Goal: Task Accomplishment & Management: Manage account settings

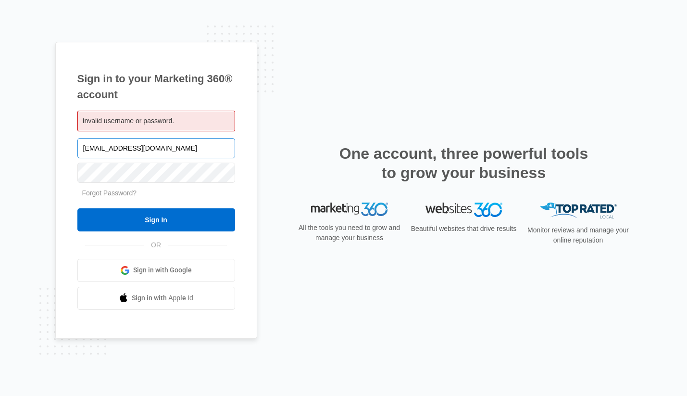
click at [175, 149] on input "[EMAIL_ADDRESS][DOMAIN_NAME]" at bounding box center [156, 148] width 158 height 20
click at [175, 149] on input "marketing@alliance-training.com" at bounding box center [156, 148] width 158 height 20
click at [254, 166] on div "Sign in to your Marketing 360® account Invalid username or password. Forgot Pas…" at bounding box center [156, 190] width 202 height 297
click at [162, 152] on input "text" at bounding box center [156, 148] width 158 height 20
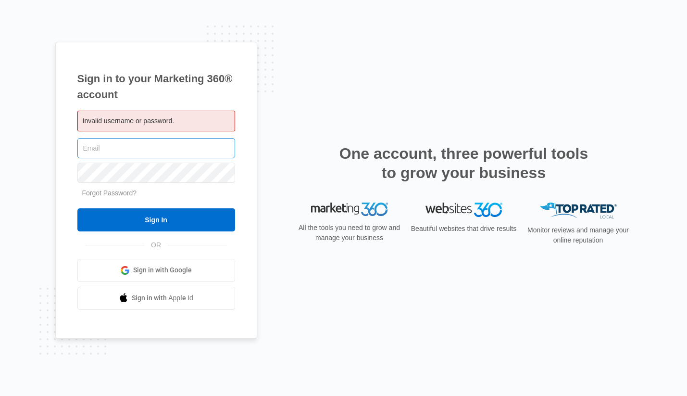
click at [150, 148] on input "text" at bounding box center [156, 148] width 158 height 20
click at [146, 150] on input "text" at bounding box center [156, 148] width 158 height 20
type input "M"
type input "marketing@alliance-training.com"
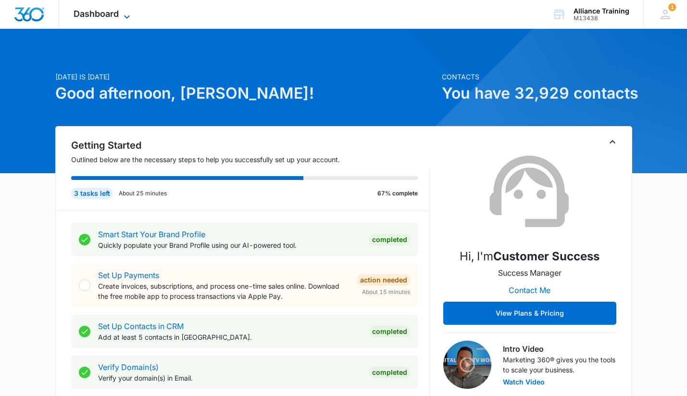
click at [105, 12] on span "Dashboard" at bounding box center [96, 14] width 45 height 10
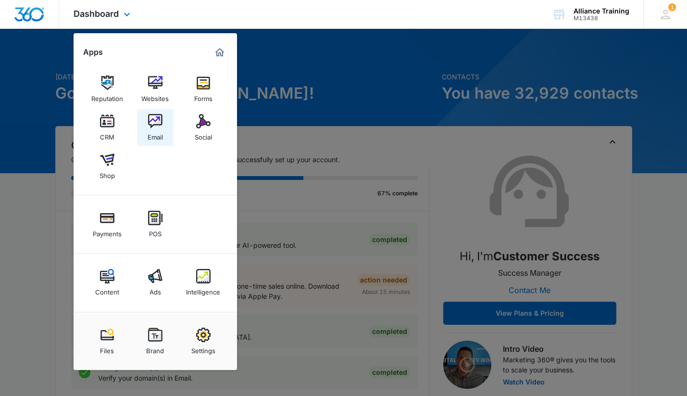
click at [151, 130] on div "Email" at bounding box center [155, 134] width 15 height 12
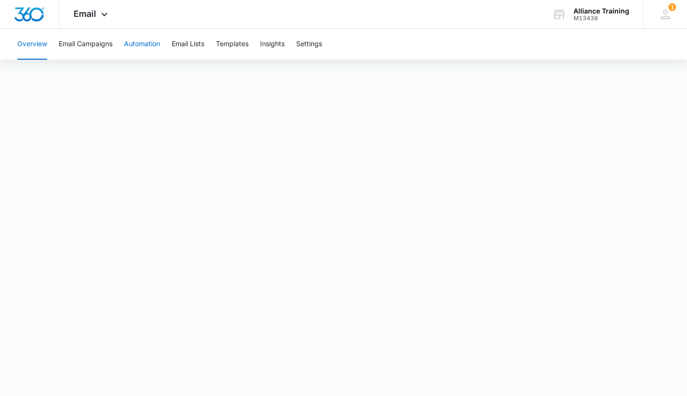
click at [144, 50] on button "Automation" at bounding box center [142, 44] width 36 height 31
click at [102, 48] on button "Email Campaigns" at bounding box center [86, 44] width 54 height 31
click at [249, 42] on button "Templates" at bounding box center [232, 44] width 33 height 31
click at [30, 41] on button "Overview" at bounding box center [32, 44] width 30 height 31
click at [99, 12] on icon at bounding box center [105, 17] width 12 height 12
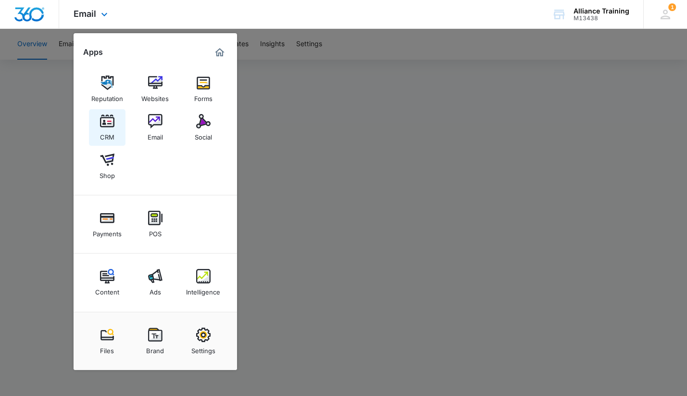
click at [105, 127] on img at bounding box center [107, 121] width 14 height 14
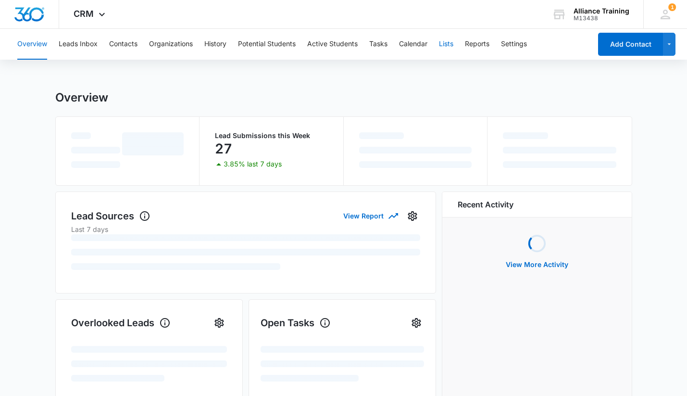
click at [448, 45] on button "Lists" at bounding box center [446, 44] width 14 height 31
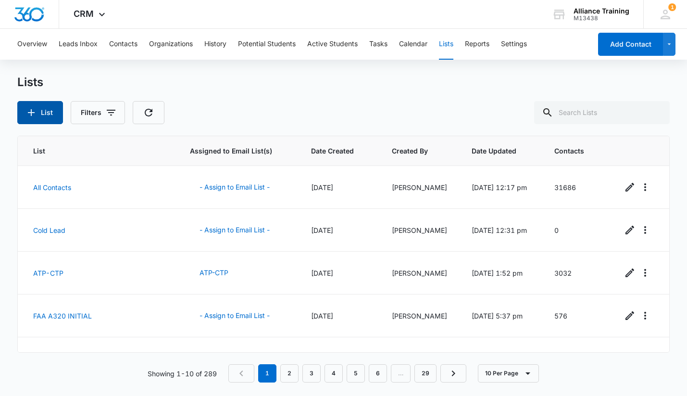
click at [40, 114] on button "List" at bounding box center [40, 112] width 46 height 23
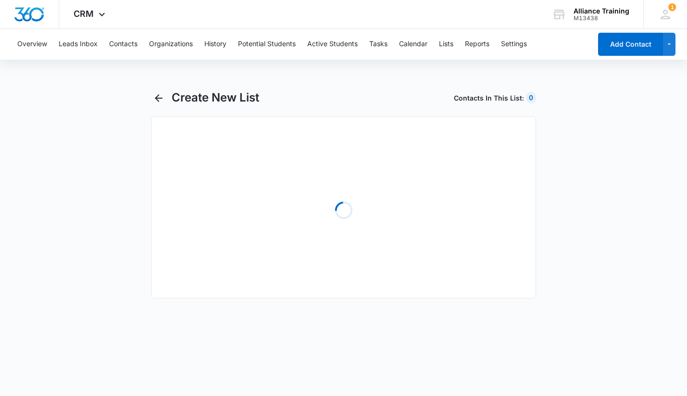
select select "31"
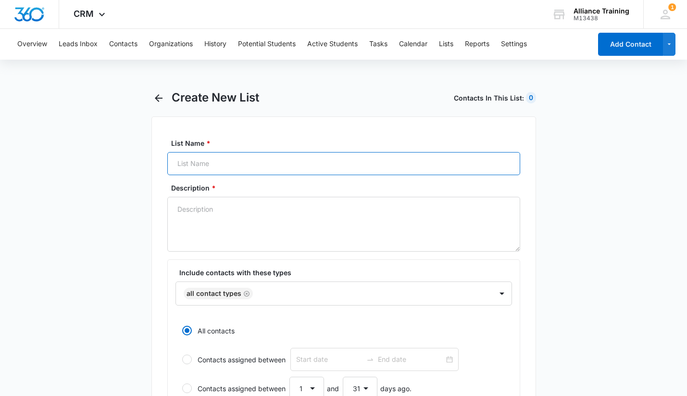
click at [208, 167] on input "List Name *" at bounding box center [343, 163] width 353 height 23
type input "July Graduates"
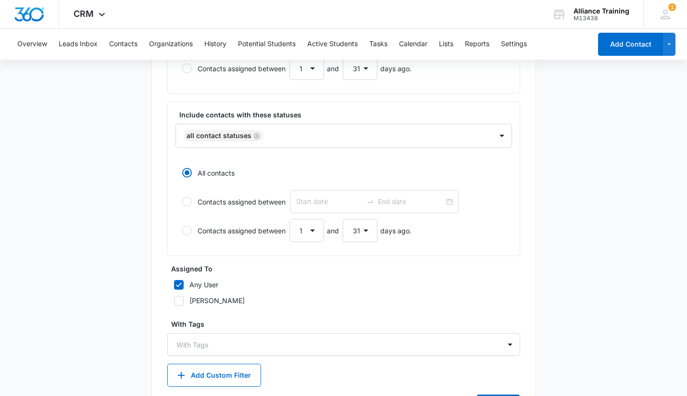
scroll to position [369, 0]
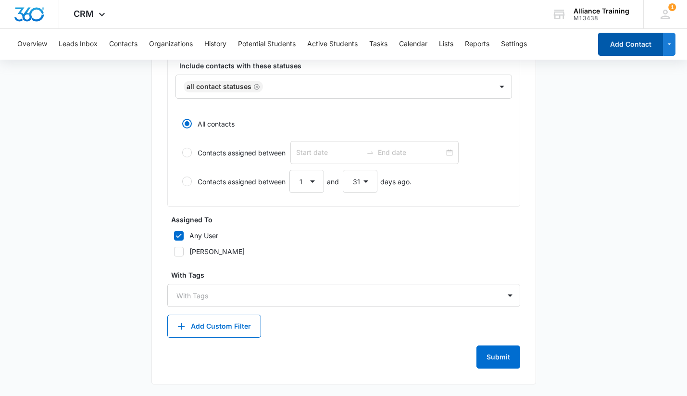
click at [637, 45] on button "Add Contact" at bounding box center [630, 44] width 65 height 23
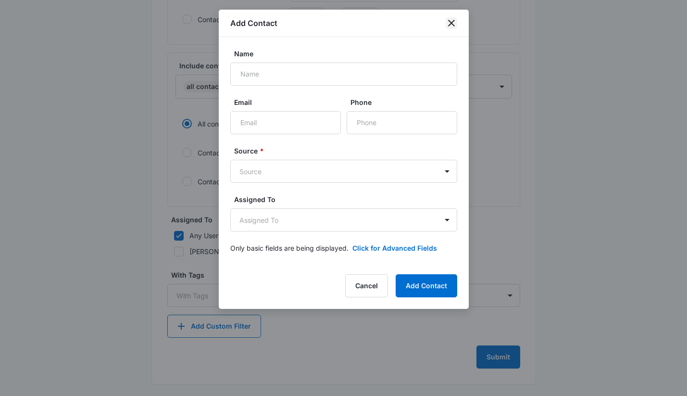
click at [454, 22] on icon "close" at bounding box center [452, 23] width 12 height 12
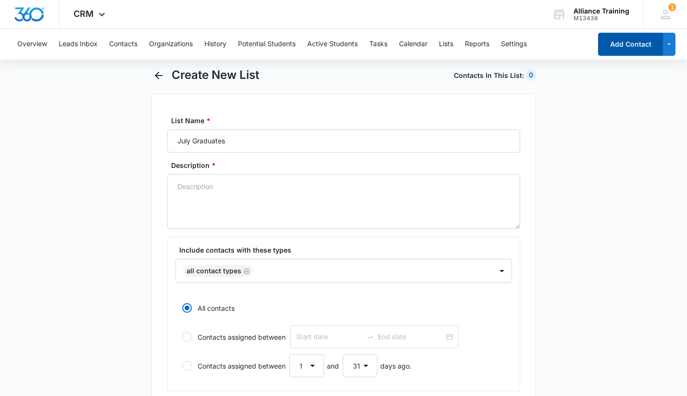
scroll to position [0, 0]
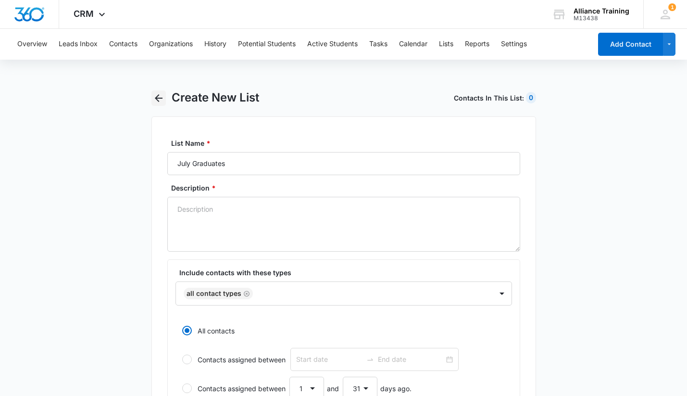
click at [160, 98] on icon "button" at bounding box center [159, 98] width 8 height 8
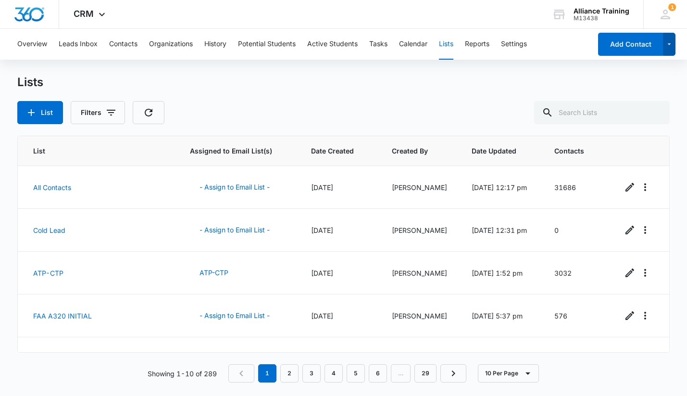
click at [671, 49] on icon "button" at bounding box center [669, 44] width 8 height 12
click at [510, 87] on div "Lists" at bounding box center [343, 82] width 653 height 14
click at [49, 110] on button "List" at bounding box center [40, 112] width 46 height 23
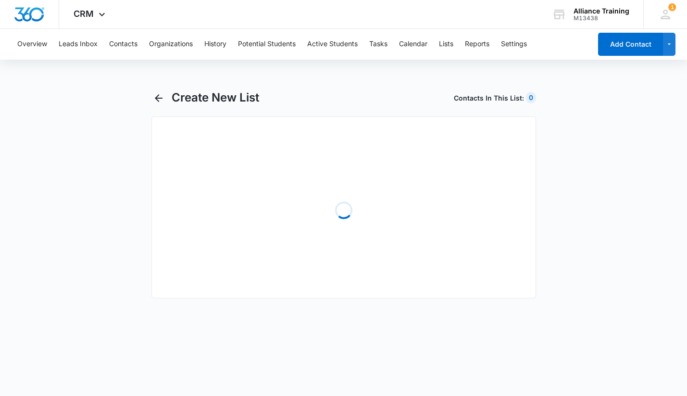
select select "31"
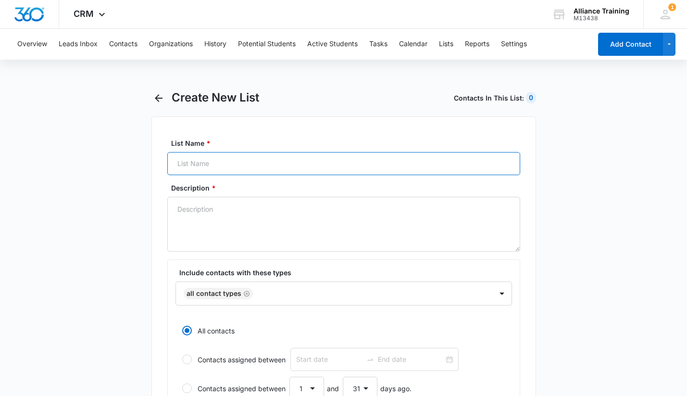
click at [298, 166] on input "List Name *" at bounding box center [343, 163] width 353 height 23
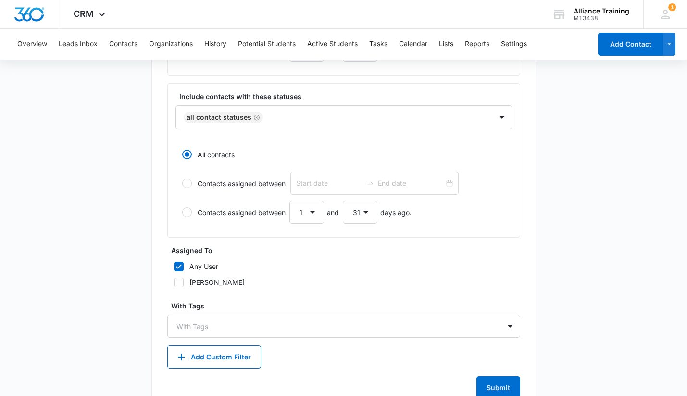
scroll to position [369, 0]
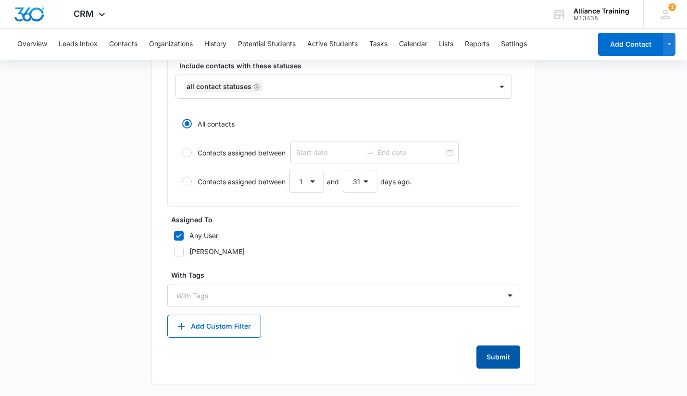
type input "[DATE]"
click at [495, 358] on button "Submit" at bounding box center [498, 356] width 44 height 23
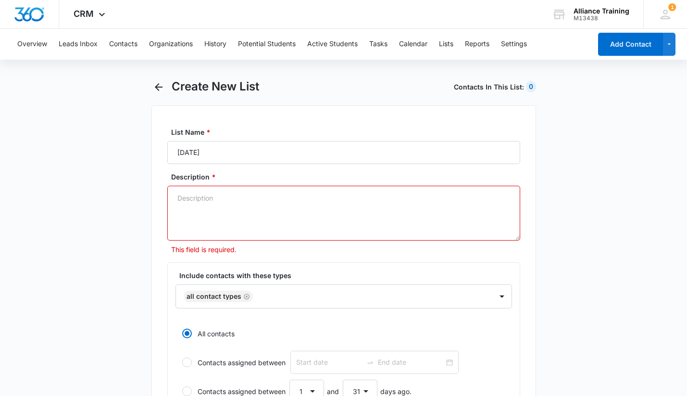
click at [378, 214] on textarea "Description *" at bounding box center [343, 213] width 353 height 55
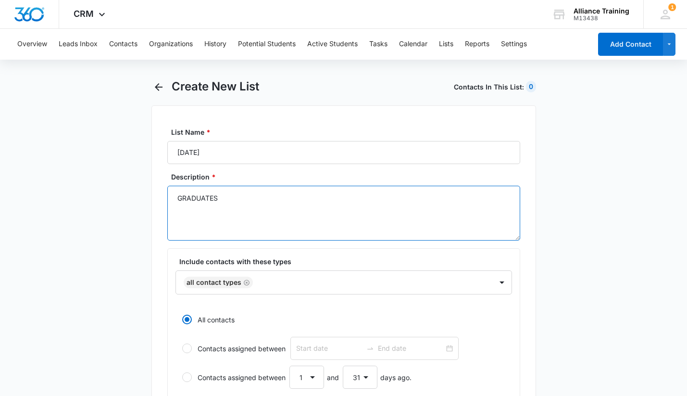
scroll to position [369, 0]
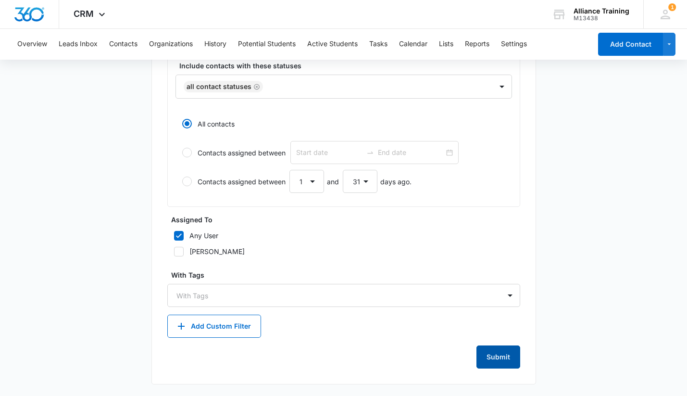
type textarea "GRADUATES"
click at [493, 364] on button "Submit" at bounding box center [498, 356] width 44 height 23
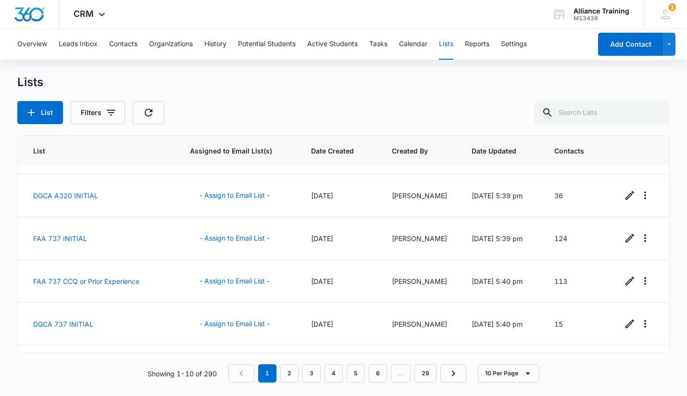
scroll to position [241, 0]
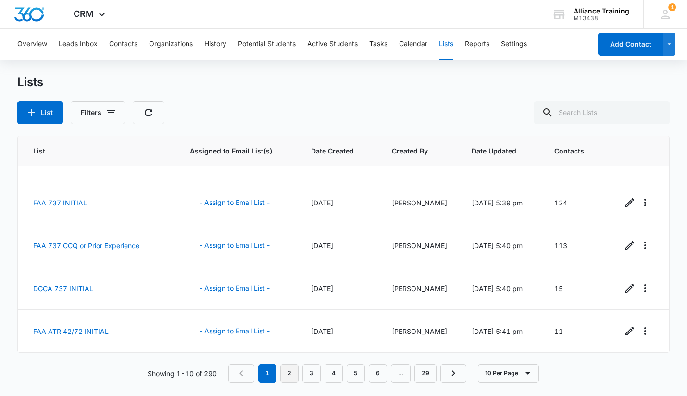
click at [291, 374] on link "2" at bounding box center [289, 373] width 18 height 18
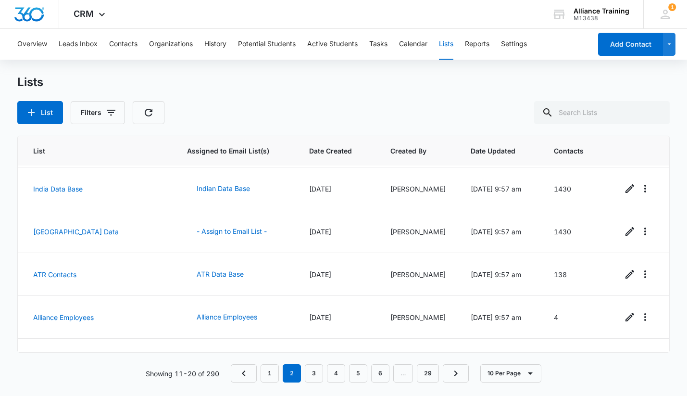
scroll to position [0, 0]
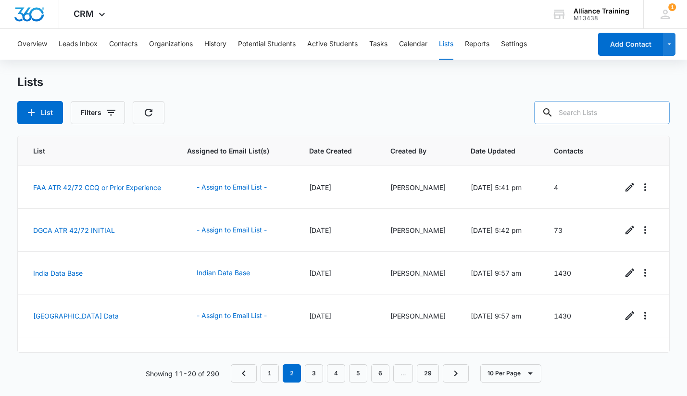
click at [599, 111] on input "text" at bounding box center [602, 112] width 136 height 23
type input "JULY"
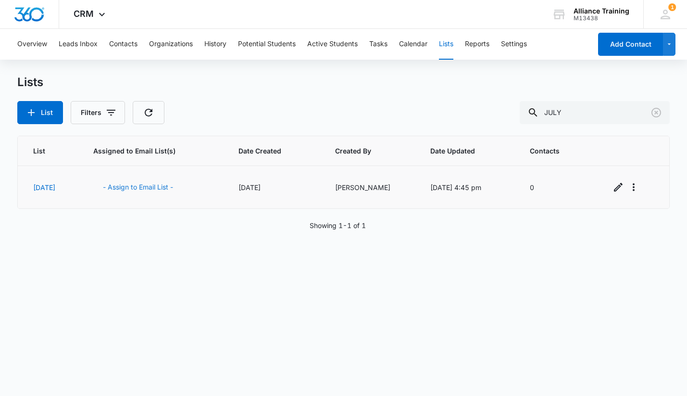
click at [155, 182] on button "- Assign to Email List -" at bounding box center [137, 186] width 89 height 23
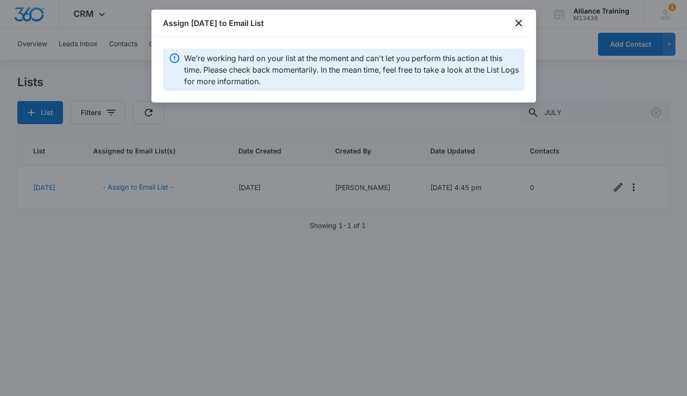
click at [520, 21] on icon "close" at bounding box center [518, 23] width 7 height 7
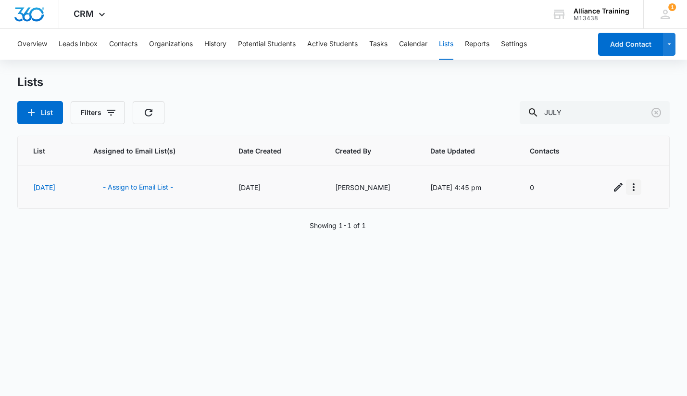
click at [636, 188] on icon "Overflow Menu" at bounding box center [634, 187] width 12 height 12
click at [523, 218] on div "List Assigned to Email List(s) Date Created Created By Date Updated Contacts JU…" at bounding box center [343, 259] width 653 height 247
click at [55, 184] on link "[DATE]" at bounding box center [44, 187] width 22 height 8
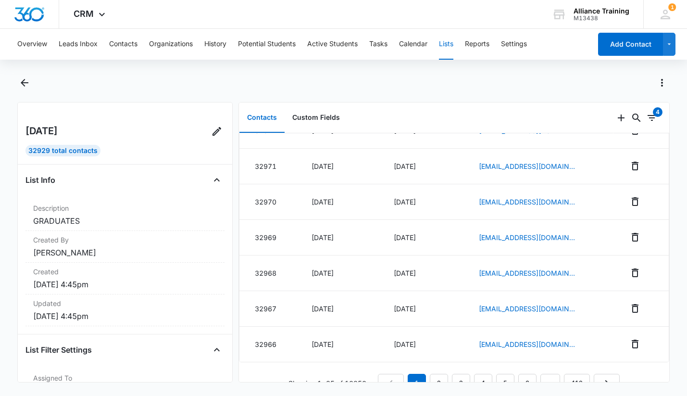
scroll to position [714, 0]
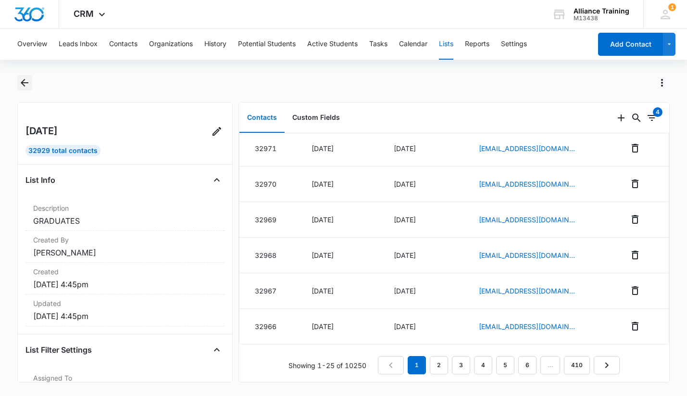
click at [20, 82] on icon "Back" at bounding box center [25, 83] width 12 height 12
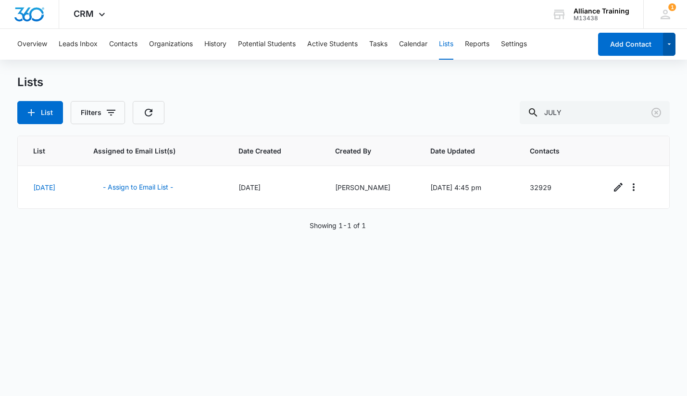
click at [669, 45] on icon "button" at bounding box center [669, 44] width 8 height 12
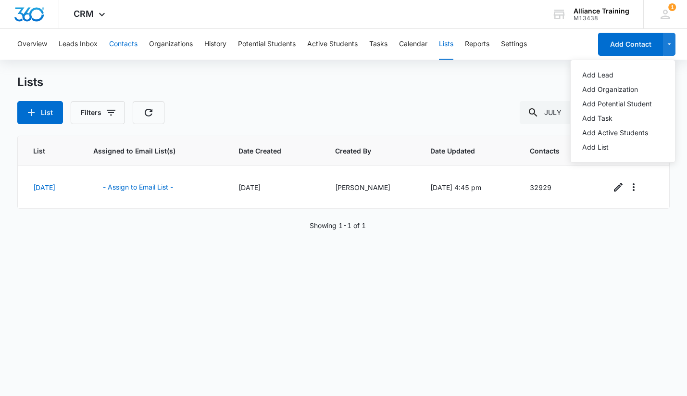
click at [123, 45] on button "Contacts" at bounding box center [123, 44] width 28 height 31
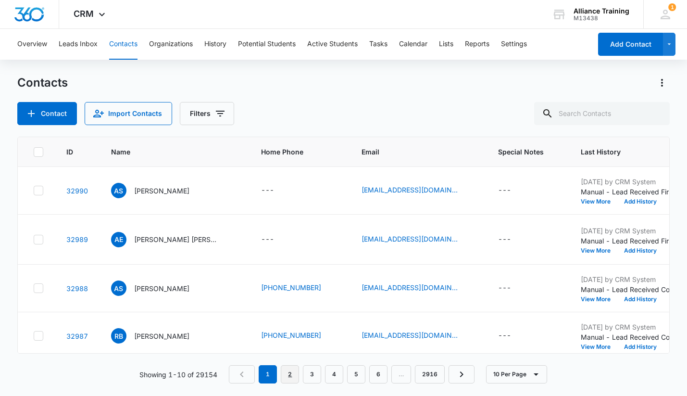
click at [290, 370] on link "2" at bounding box center [290, 374] width 18 height 18
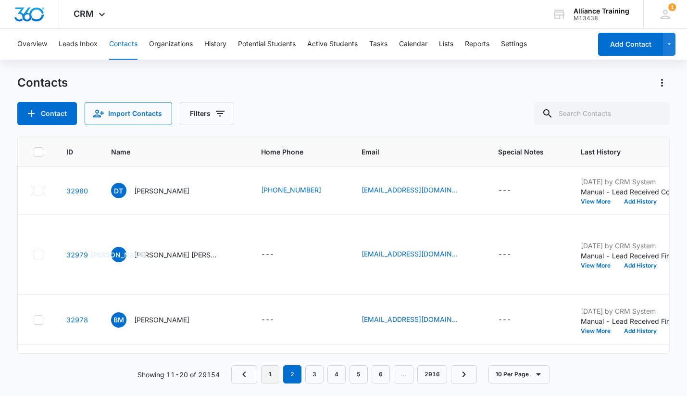
click at [270, 376] on link "1" at bounding box center [270, 374] width 18 height 18
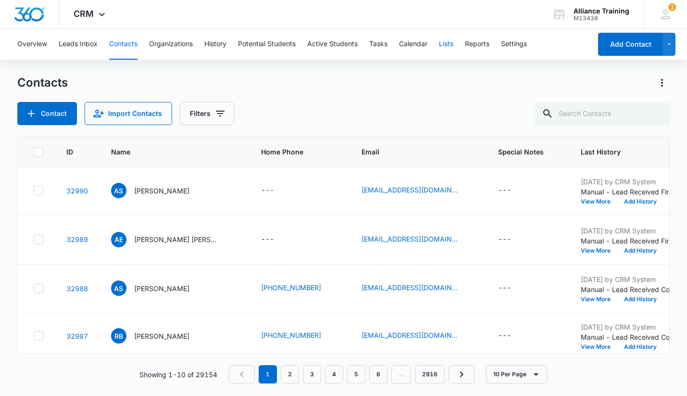
click at [445, 48] on button "Lists" at bounding box center [446, 44] width 14 height 31
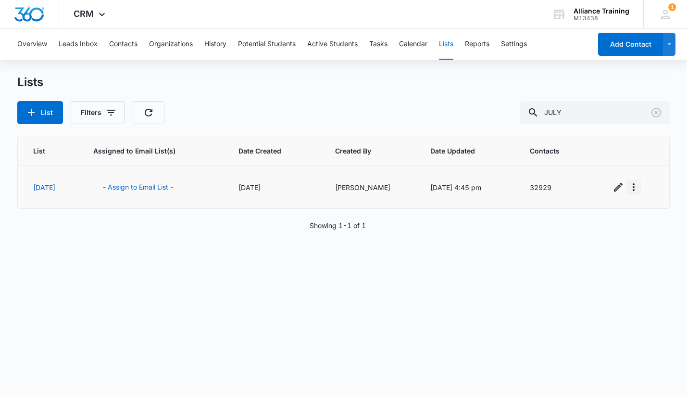
click at [637, 185] on icon "Overflow Menu" at bounding box center [634, 187] width 12 height 12
click at [591, 246] on div "Delete List" at bounding box center [599, 242] width 42 height 7
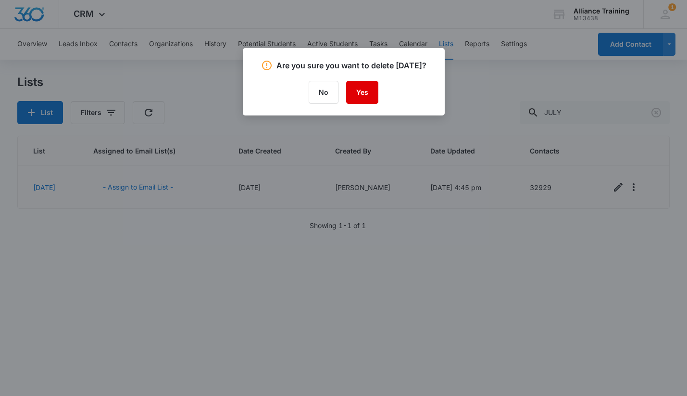
click at [362, 104] on button "Yes" at bounding box center [362, 92] width 32 height 23
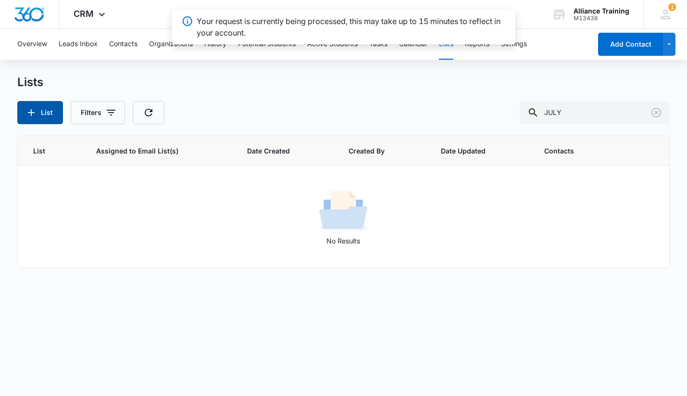
click at [46, 109] on button "List" at bounding box center [40, 112] width 46 height 23
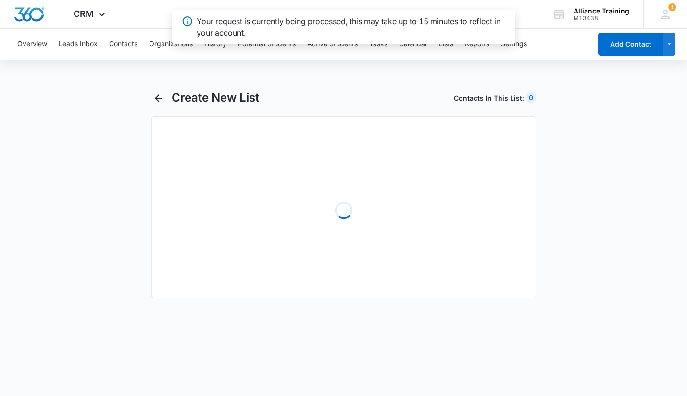
select select "31"
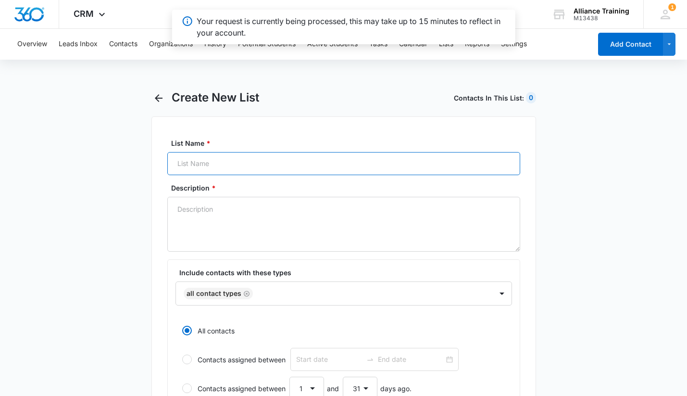
click at [250, 169] on input "List Name *" at bounding box center [343, 163] width 353 height 23
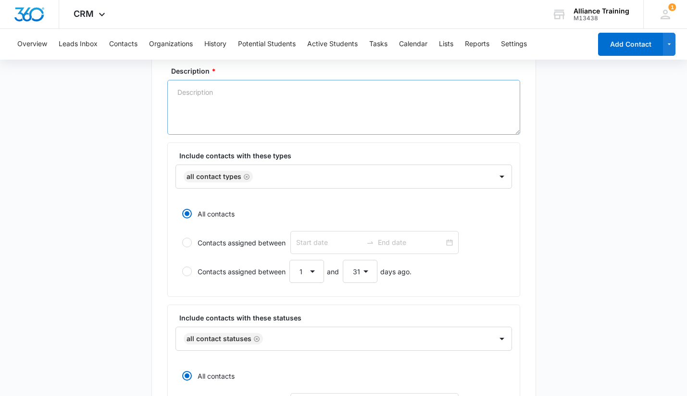
scroll to position [120, 0]
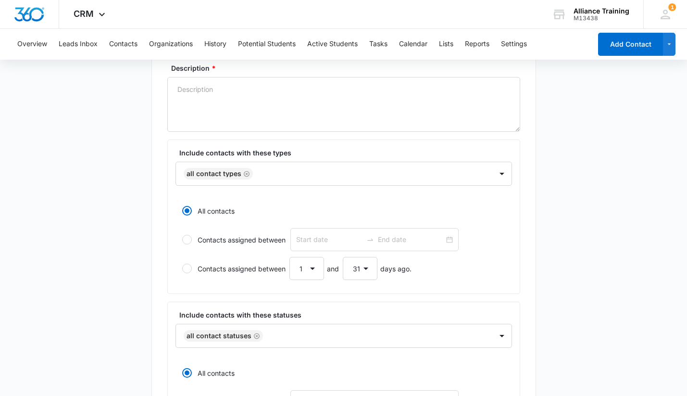
type input "[DATE]"
click at [181, 267] on label "Contacts assigned between 1 2 3 4 5 6 7 8 9 10 11 12 13 14 15 16 17 18 19 20 21…" at bounding box center [343, 268] width 337 height 23
click at [181, 267] on input "Contacts assigned between 1 2 3 4 5 6 7 8 9 10 11 12 13 14 15 16 17 18 19 20 21…" at bounding box center [178, 268] width 7 height 7
radio input "false"
radio input "true"
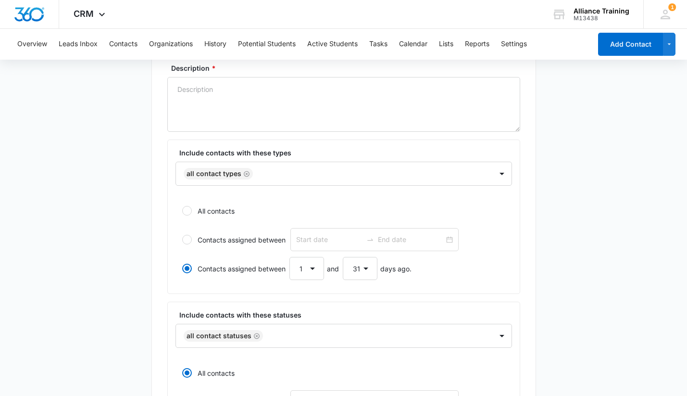
click at [185, 242] on div at bounding box center [187, 240] width 10 height 10
click at [182, 242] on input "Contacts assigned between" at bounding box center [178, 239] width 7 height 7
click at [246, 174] on icon "Remove All Contact Types" at bounding box center [246, 173] width 7 height 7
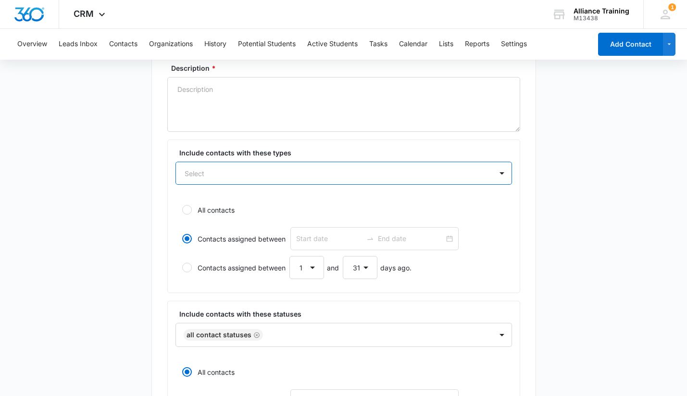
click at [273, 173] on div at bounding box center [332, 173] width 295 height 12
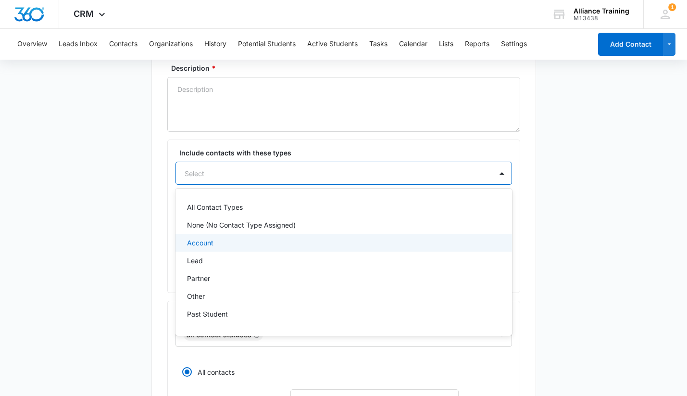
scroll to position [14, 0]
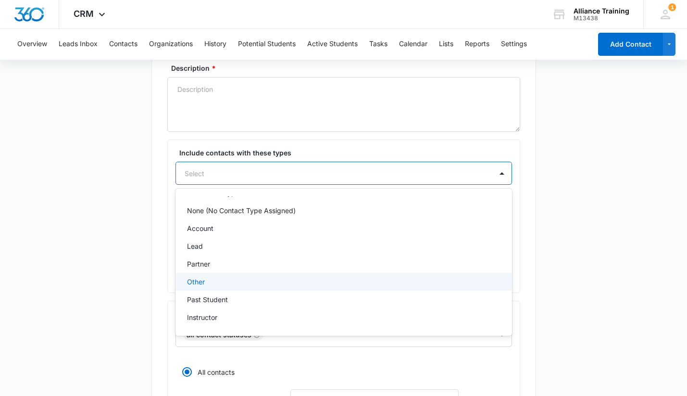
click at [357, 281] on div "Other" at bounding box center [343, 281] width 312 height 10
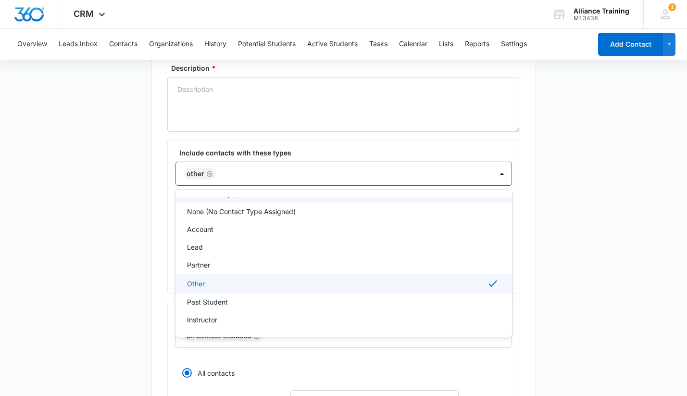
click at [412, 171] on div at bounding box center [349, 174] width 261 height 12
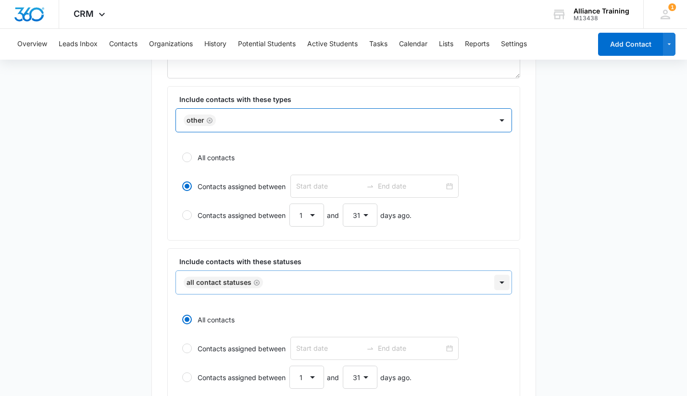
scroll to position [226, 0]
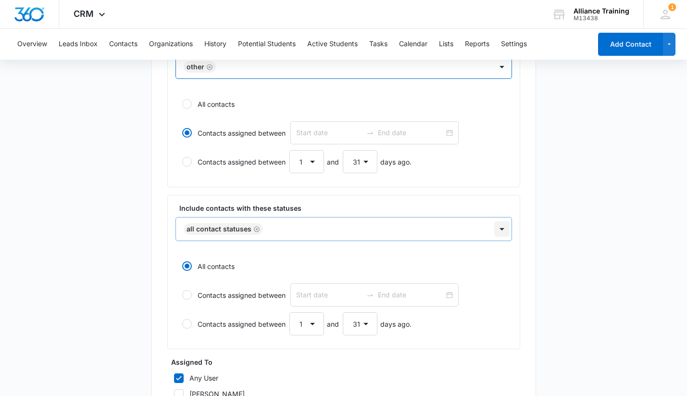
click at [502, 241] on div "All Contact Statuses" at bounding box center [343, 229] width 337 height 24
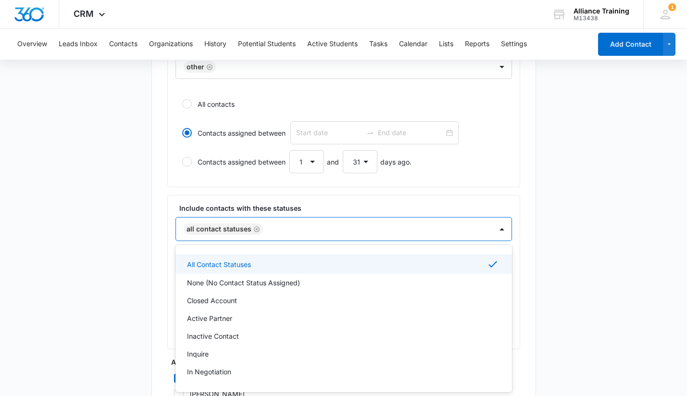
click at [474, 246] on div "All Contact Statuses None (No Contact Status Assigned) Closed Account Active Pa…" at bounding box center [343, 318] width 337 height 147
click at [537, 237] on main "Create New List Contacts In This List : 0 List Name * [DATE] Description * Incl…" at bounding box center [343, 201] width 687 height 674
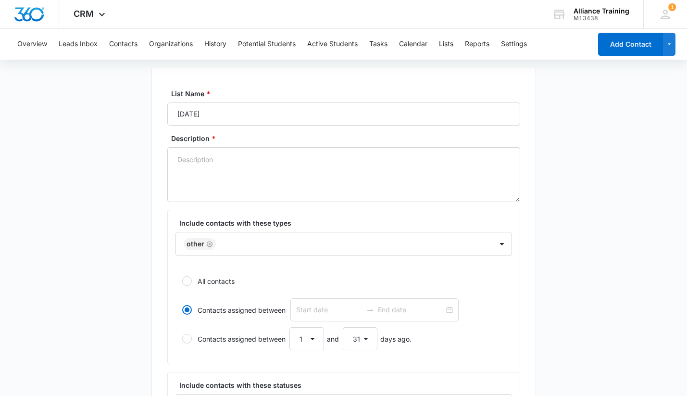
scroll to position [48, 0]
click at [183, 336] on label "Contacts assigned between 1 2 3 4 5 6 7 8 9 10 11 12 13 14 15 16 17 18 19 20 21…" at bounding box center [343, 339] width 337 height 23
click at [182, 337] on input "Contacts assigned between 1 2 3 4 5 6 7 8 9 10 11 12 13 14 15 16 17 18 19 20 21…" at bounding box center [178, 340] width 7 height 7
radio input "false"
radio input "true"
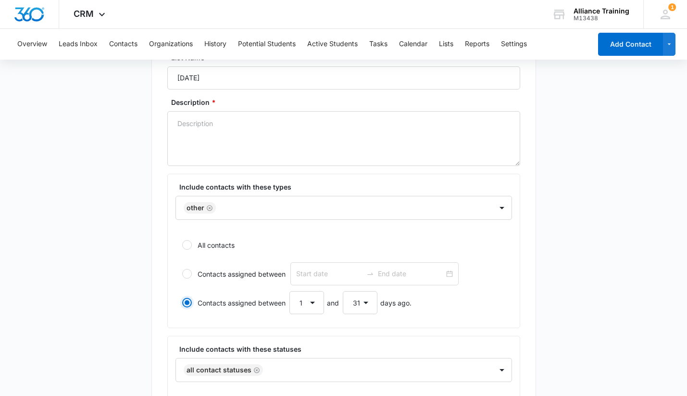
scroll to position [0, 0]
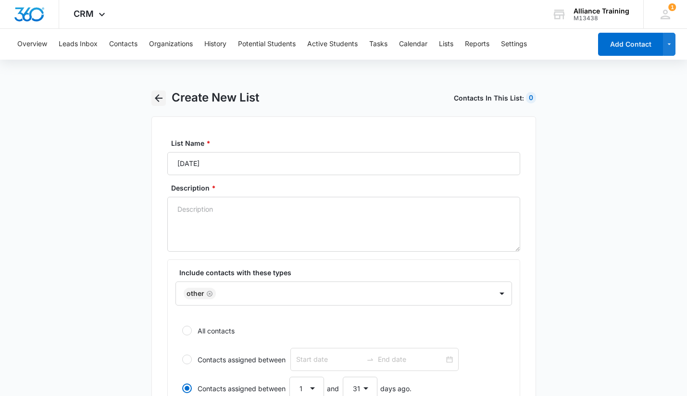
click at [159, 101] on icon "button" at bounding box center [159, 98] width 12 height 12
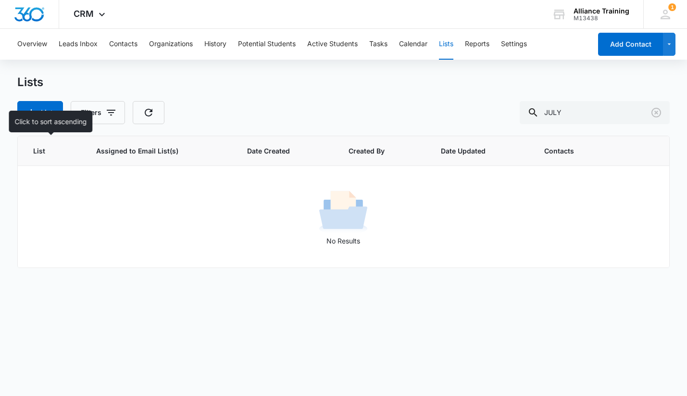
click at [32, 152] on th "List" at bounding box center [51, 151] width 67 height 30
click at [24, 45] on button "Overview" at bounding box center [32, 44] width 30 height 31
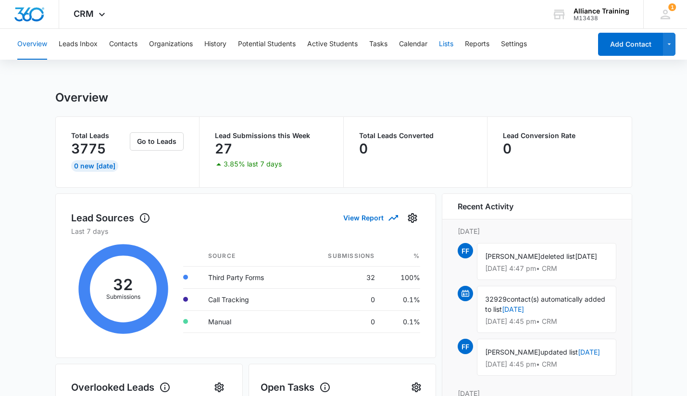
click at [449, 43] on button "Lists" at bounding box center [446, 44] width 14 height 31
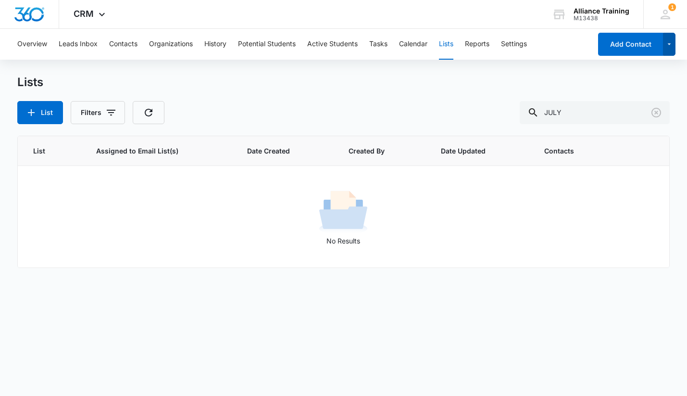
click at [672, 46] on icon "button" at bounding box center [669, 44] width 8 height 12
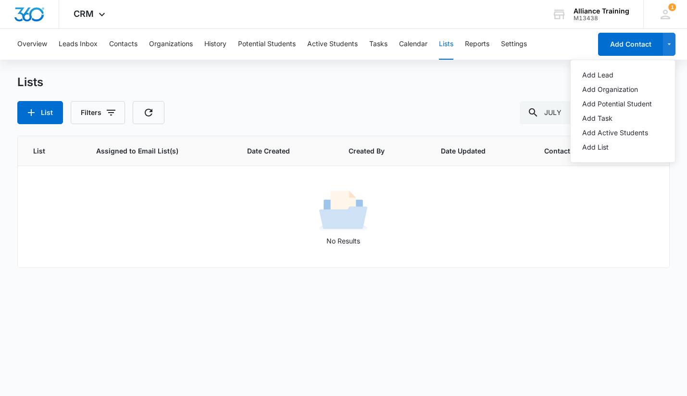
click at [403, 102] on div "List Filters JULY" at bounding box center [343, 112] width 653 height 23
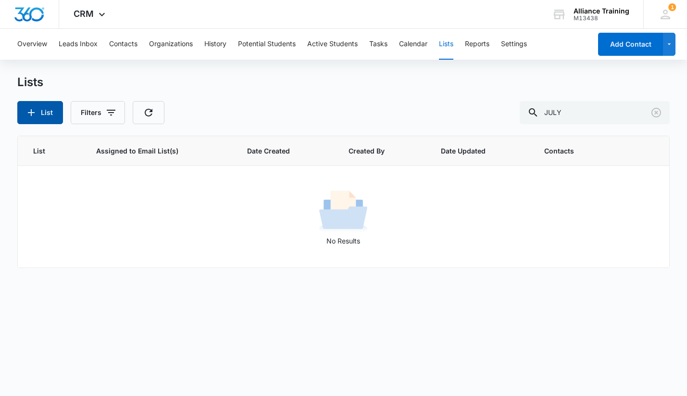
click at [38, 118] on button "List" at bounding box center [40, 112] width 46 height 23
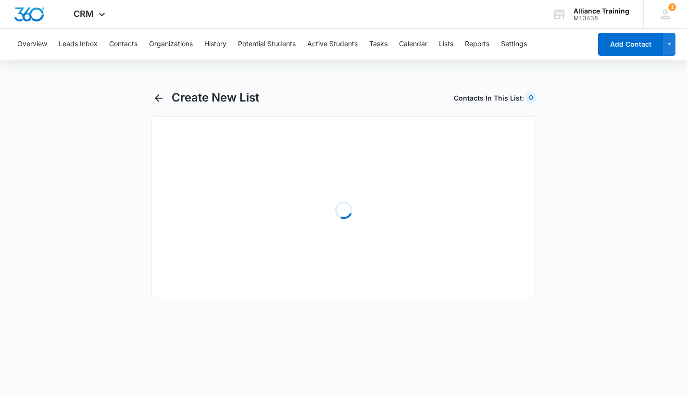
select select "31"
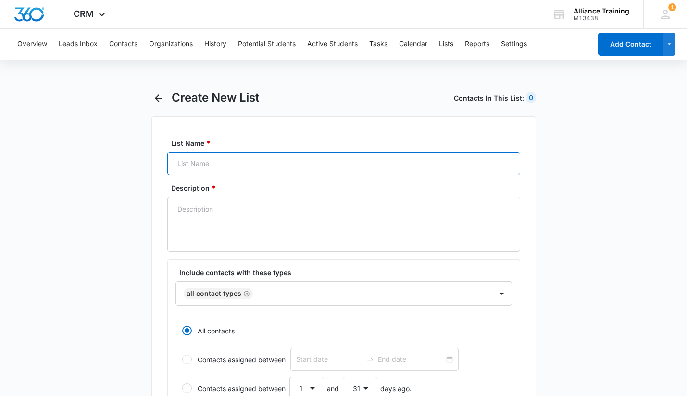
click at [280, 163] on input "List Name *" at bounding box center [343, 163] width 353 height 23
type input "[DATE]"
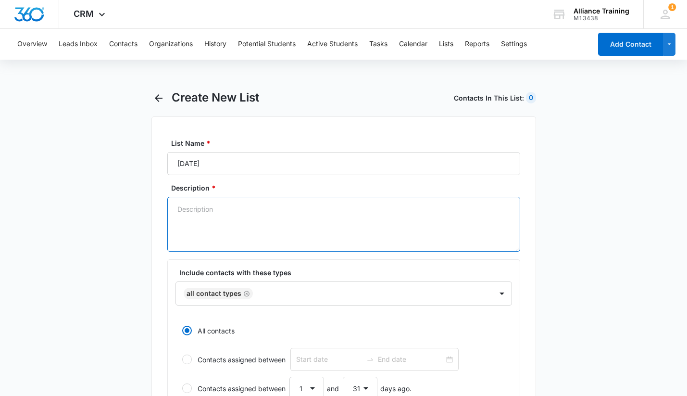
click at [270, 205] on textarea "Description *" at bounding box center [343, 224] width 353 height 55
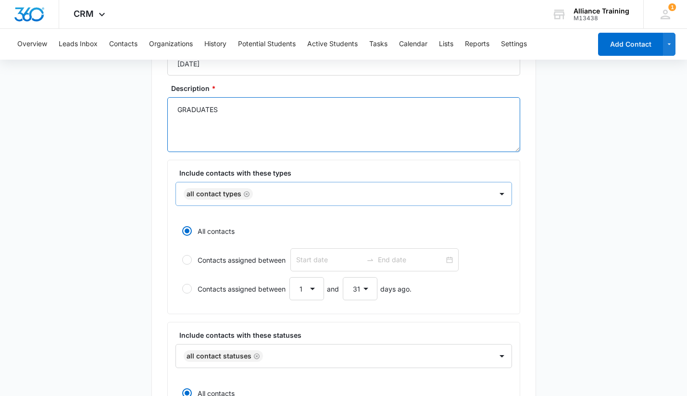
scroll to position [141, 0]
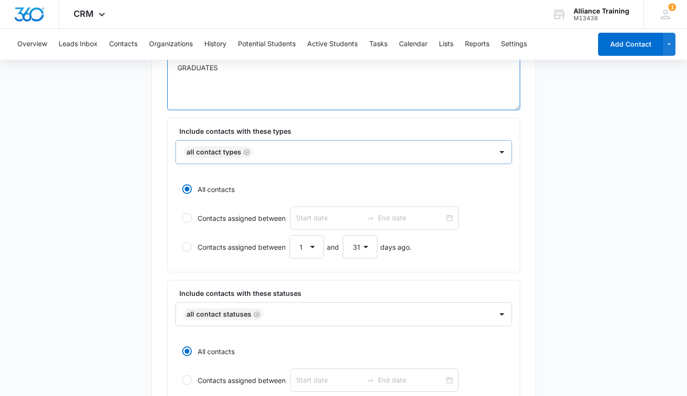
type textarea "GRADUATES"
click at [337, 146] on div at bounding box center [368, 152] width 224 height 12
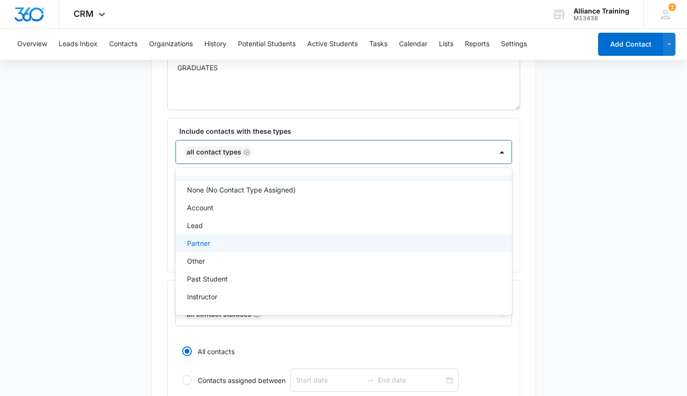
scroll to position [0, 0]
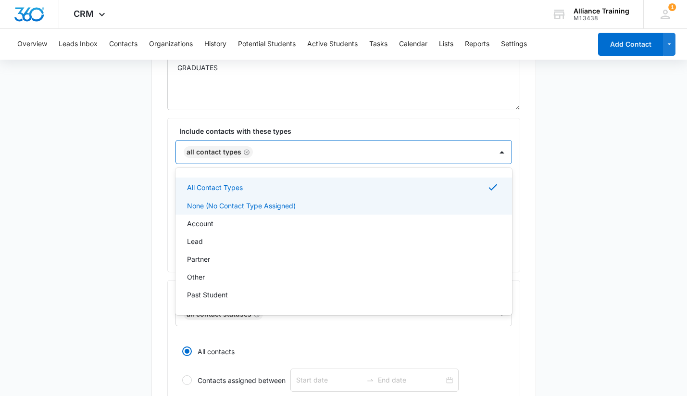
click at [308, 207] on div "None (No Contact Type Assigned)" at bounding box center [343, 205] width 312 height 10
click at [247, 151] on icon "Remove All Contact Types" at bounding box center [246, 152] width 7 height 7
click at [510, 216] on div "Account" at bounding box center [343, 223] width 337 height 18
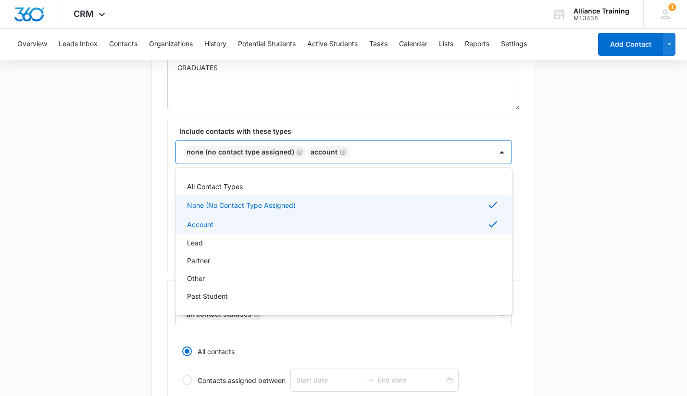
click at [495, 204] on icon at bounding box center [493, 205] width 12 height 12
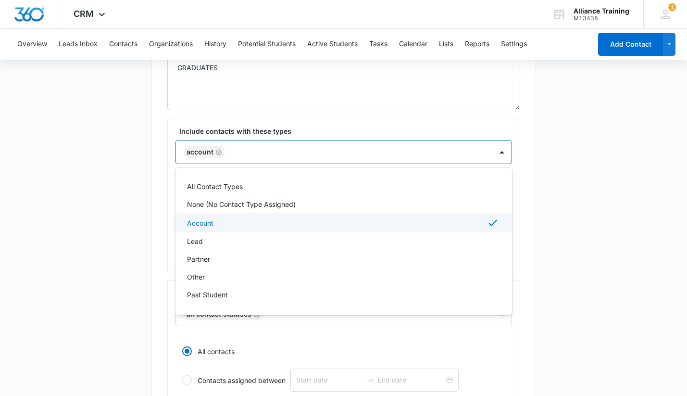
click at [491, 224] on icon at bounding box center [493, 223] width 12 height 12
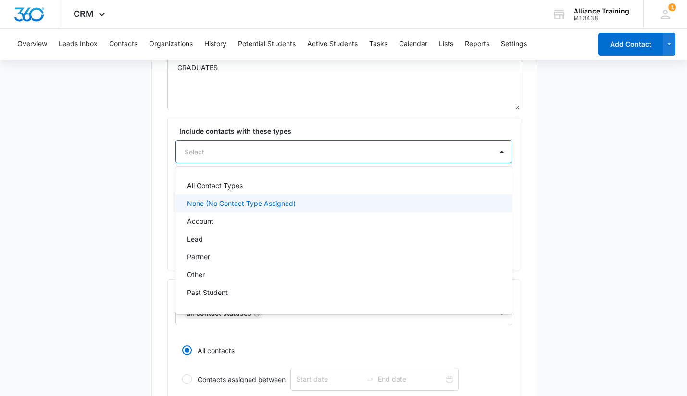
click at [484, 203] on div "None (No Contact Type Assigned)" at bounding box center [343, 203] width 312 height 10
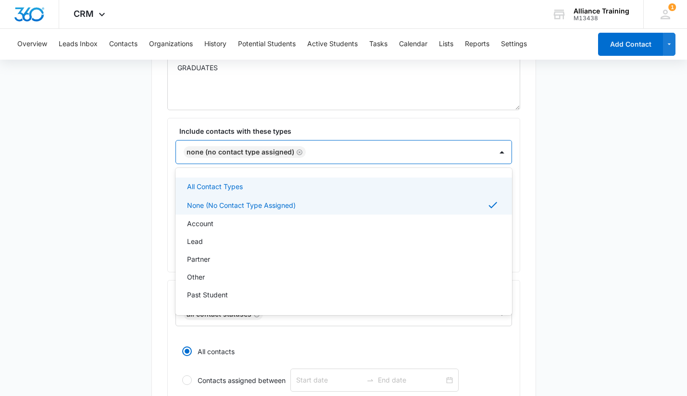
click at [534, 206] on div "List Name * [DATE] Description * GRADUATES Include contacts with these types op…" at bounding box center [343, 293] width 385 height 637
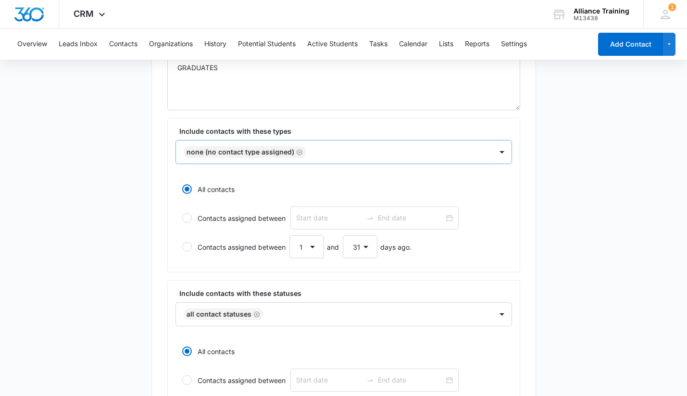
click at [184, 250] on div at bounding box center [187, 247] width 10 height 10
click at [182, 250] on input "Contacts assigned between 1 2 3 4 5 6 7 8 9 10 11 12 13 14 15 16 17 18 19 20 21…" at bounding box center [178, 246] width 7 height 7
radio input "false"
radio input "true"
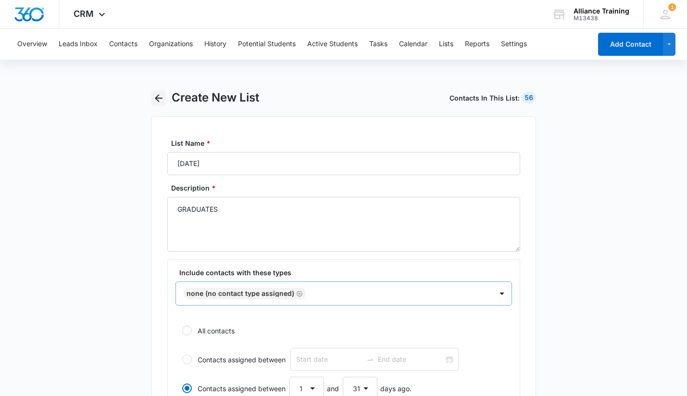
click at [158, 99] on icon "button" at bounding box center [159, 98] width 12 height 12
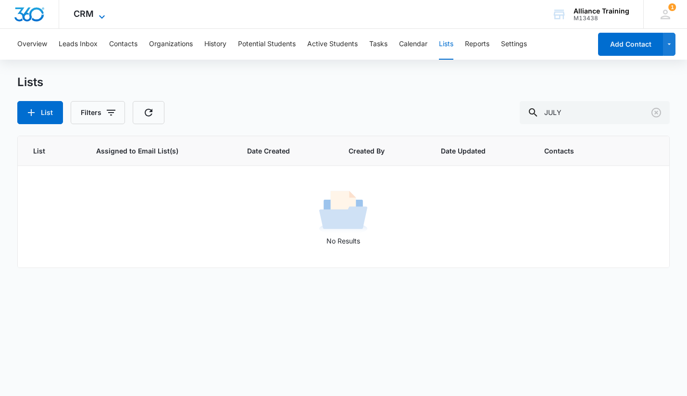
click at [87, 13] on span "CRM" at bounding box center [84, 14] width 20 height 10
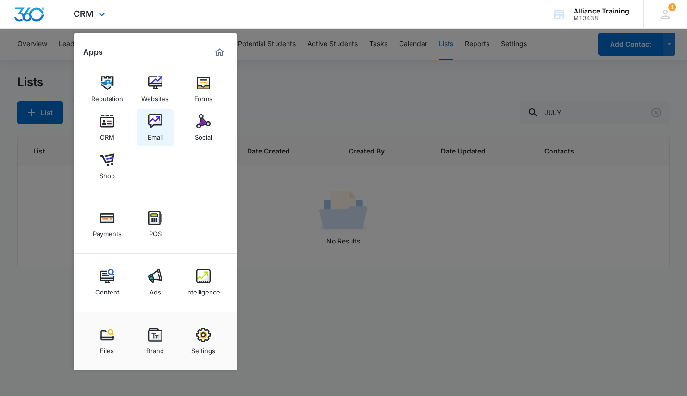
click at [165, 123] on link "Email" at bounding box center [155, 127] width 37 height 37
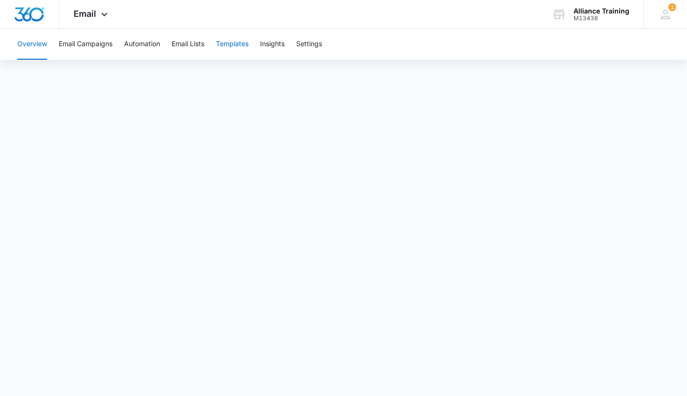
click at [238, 41] on button "Templates" at bounding box center [232, 44] width 33 height 31
